Goal: Information Seeking & Learning: Learn about a topic

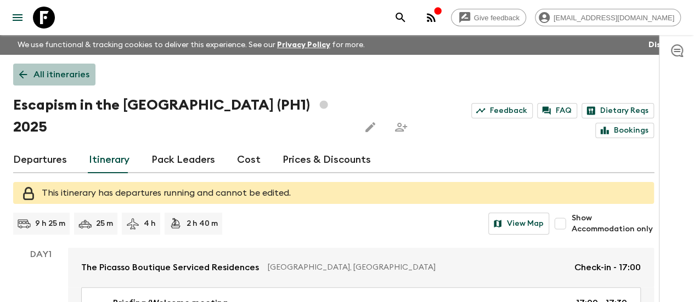
click at [44, 79] on link "All itineraries" at bounding box center [54, 75] width 82 height 22
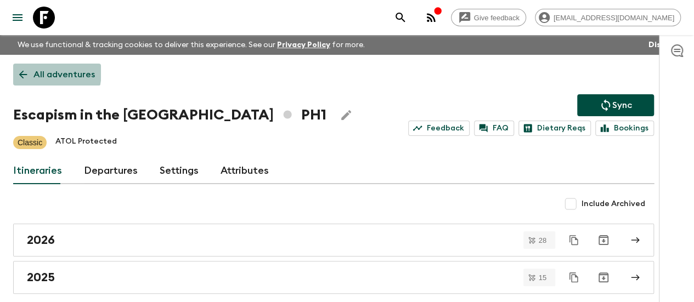
click at [29, 71] on icon at bounding box center [23, 75] width 12 height 12
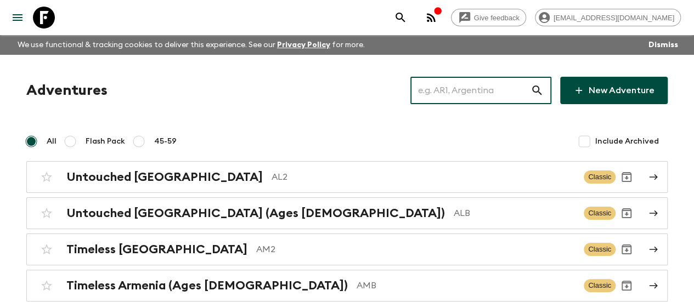
click at [450, 91] on input "text" at bounding box center [470, 90] width 120 height 31
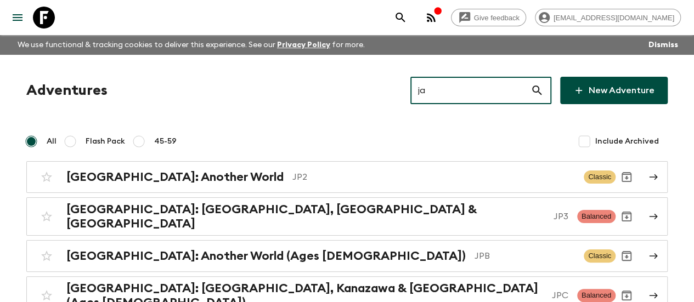
type input "j"
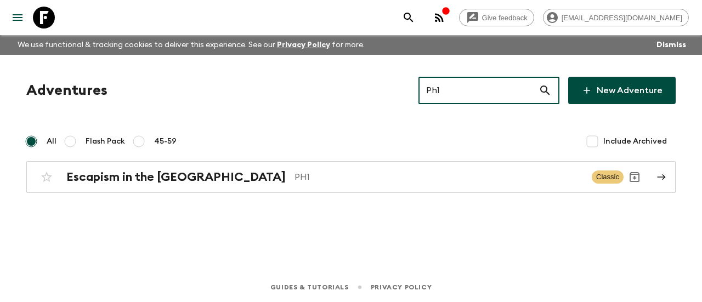
type input "Ph1"
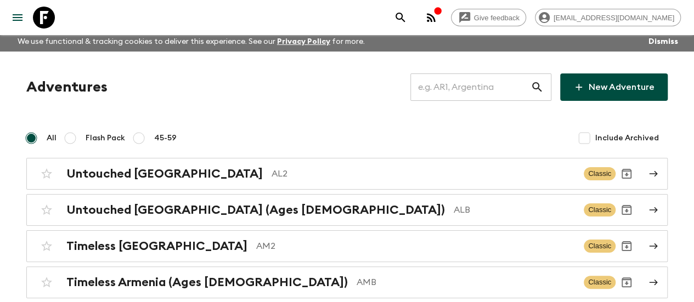
scroll to position [15, 0]
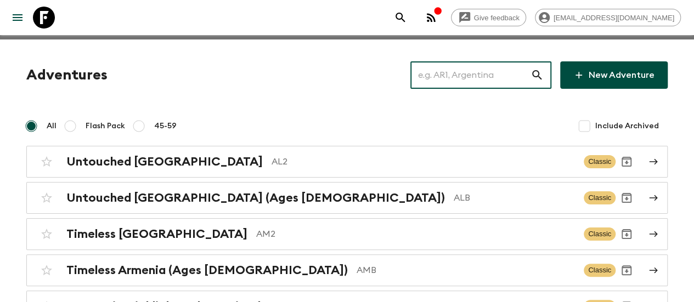
click at [436, 81] on input "text" at bounding box center [470, 75] width 120 height 31
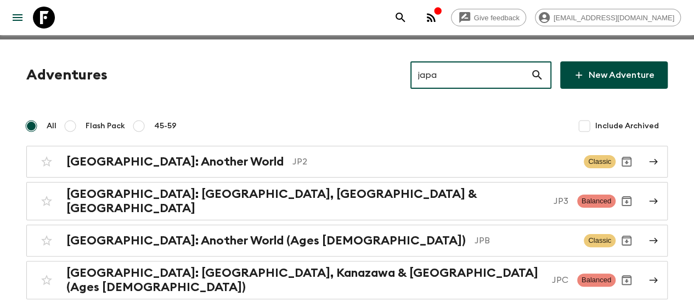
type input "[GEOGRAPHIC_DATA]"
